Goal: Transaction & Acquisition: Purchase product/service

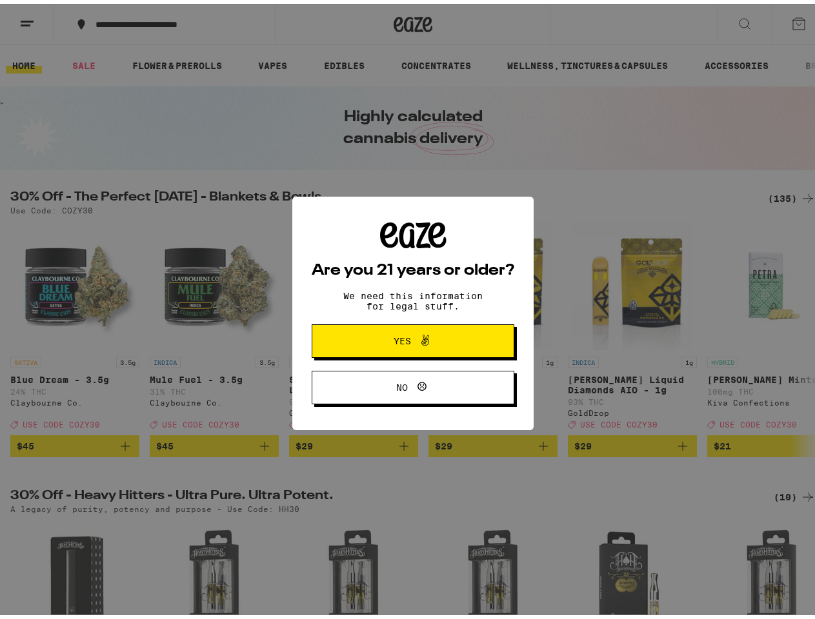
click at [407, 310] on div "Are you 21 years or older? We need this information for legal stuff. Yes No" at bounding box center [413, 310] width 203 height 183
click at [411, 339] on span at bounding box center [422, 337] width 22 height 17
